Goal: Information Seeking & Learning: Learn about a topic

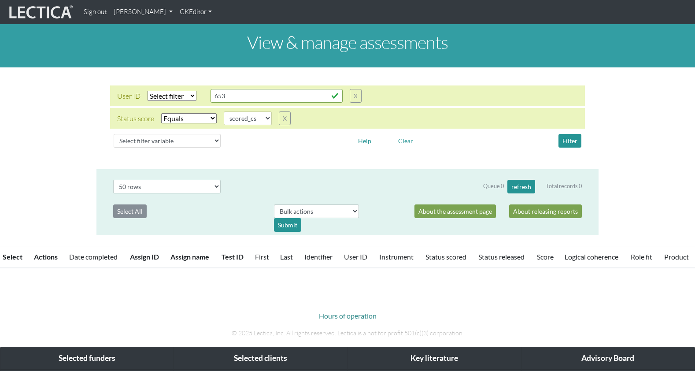
select select "scored_cs"
select select "50"
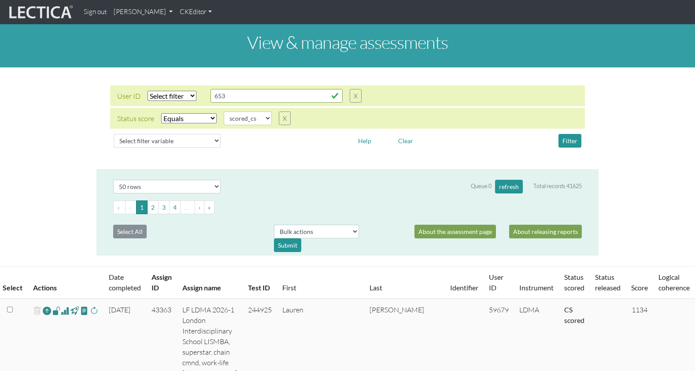
click at [119, 12] on link "[PERSON_NAME]" at bounding box center [143, 12] width 66 height 17
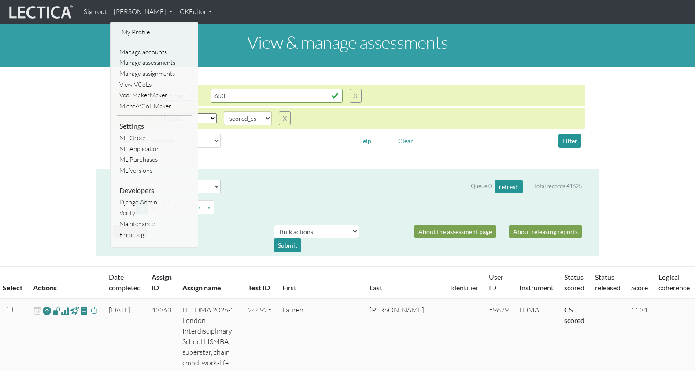
click at [31, 15] on img at bounding box center [40, 12] width 66 height 17
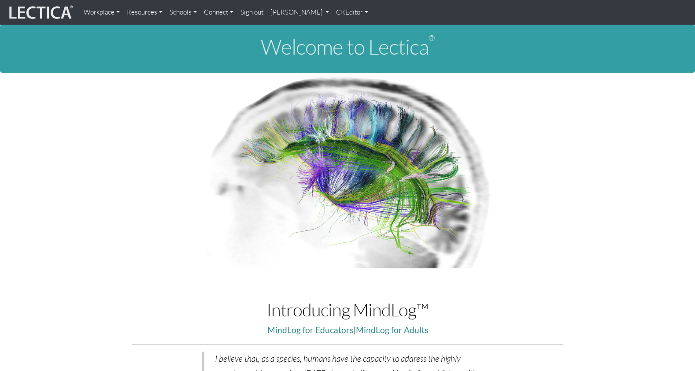
click at [138, 11] on link "Resources" at bounding box center [144, 13] width 43 height 18
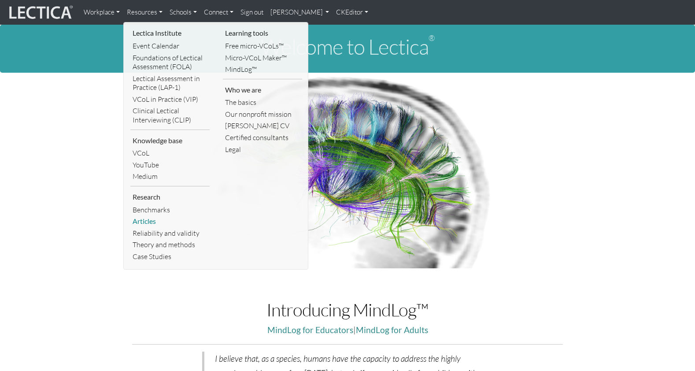
click at [136, 216] on link "Articles" at bounding box center [169, 222] width 79 height 12
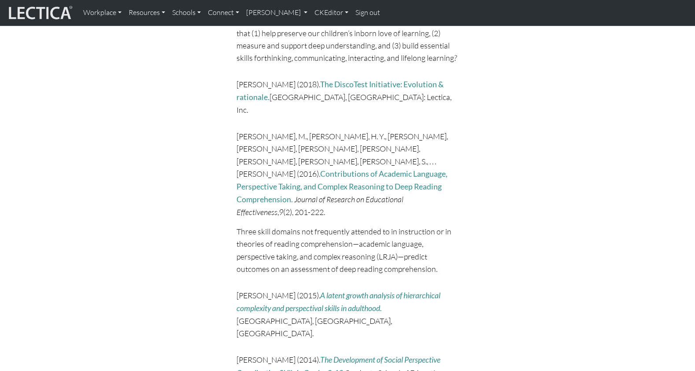
scroll to position [997, 0]
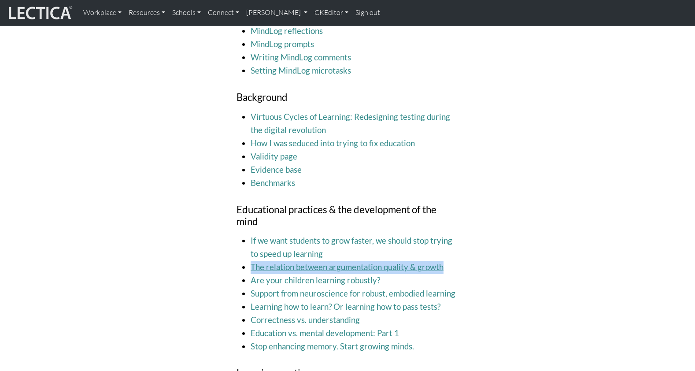
drag, startPoint x: 433, startPoint y: 185, endPoint x: 250, endPoint y: 184, distance: 182.5
click at [251, 261] on li "The relation between argumentation quality & growth" at bounding box center [355, 267] width 208 height 13
copy link "The relation between argumentation quality & growth"
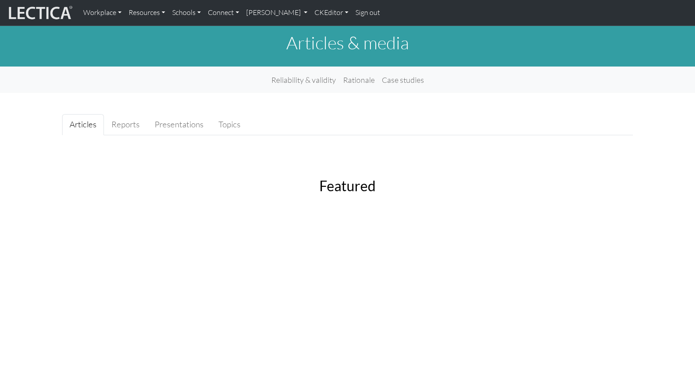
scroll to position [0, 0]
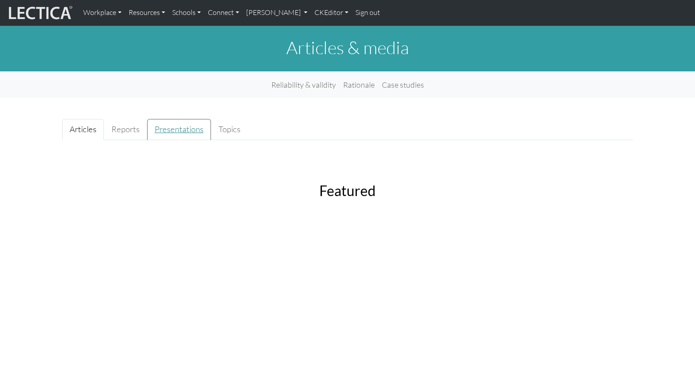
click at [168, 124] on link "Presentations" at bounding box center [179, 129] width 64 height 21
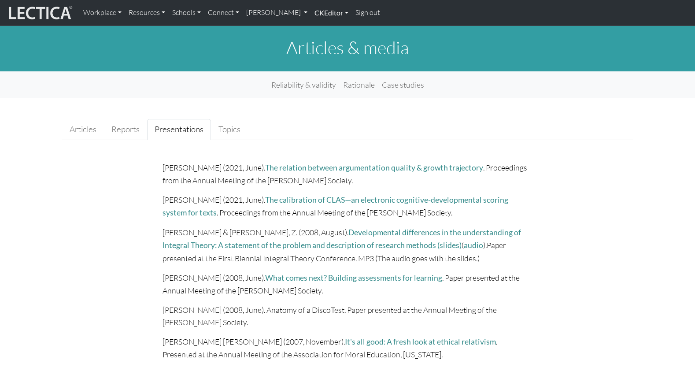
click at [311, 14] on link "CKEditor" at bounding box center [331, 13] width 41 height 19
click at [318, 31] on link "Edit" at bounding box center [327, 33] width 18 height 12
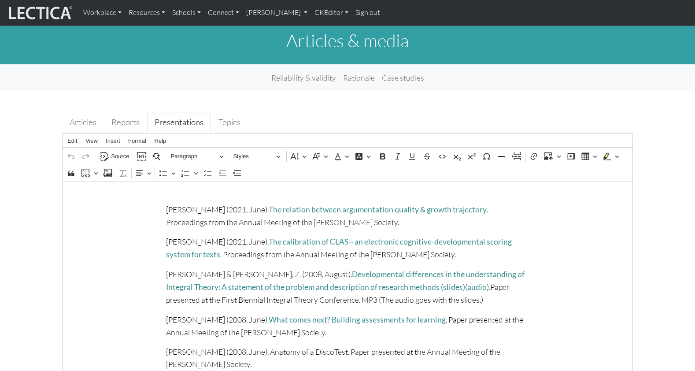
scroll to position [12, 0]
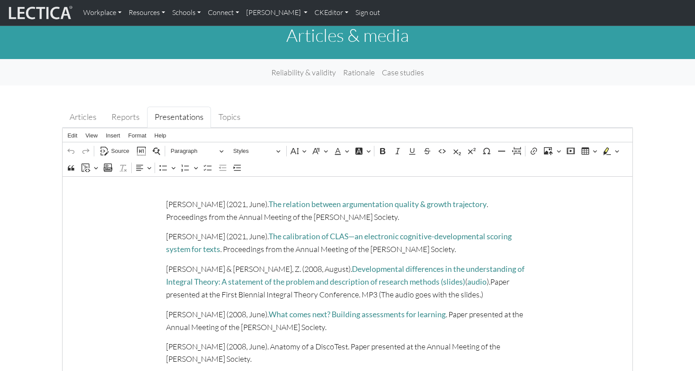
click at [352, 12] on link "Sign out" at bounding box center [368, 13] width 32 height 19
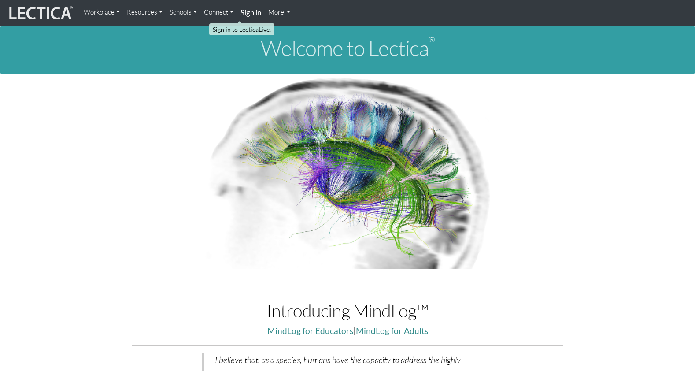
click at [242, 13] on strong "Sign in" at bounding box center [251, 12] width 21 height 9
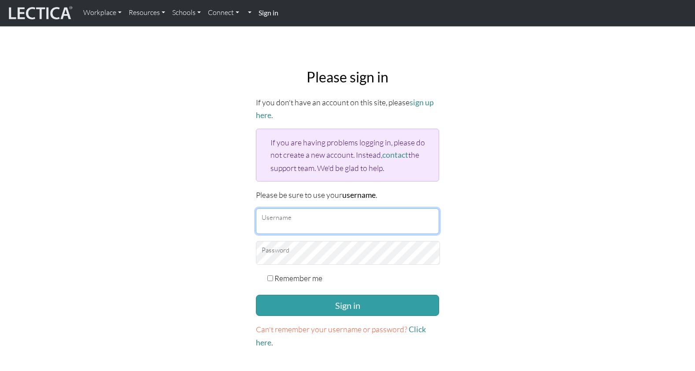
click at [330, 208] on input "Username" at bounding box center [347, 221] width 183 height 26
type input "theodawson"
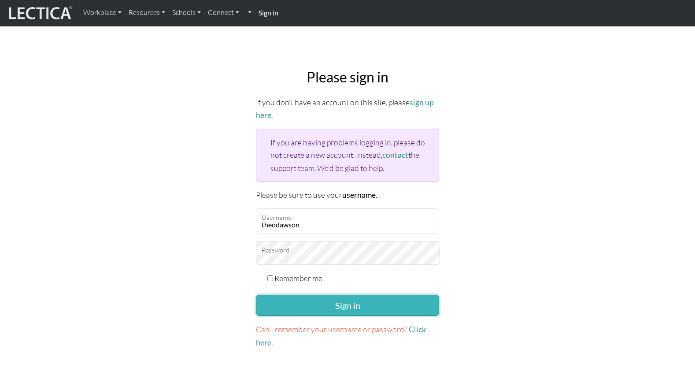
click at [347, 295] on button "Sign in" at bounding box center [347, 305] width 183 height 21
